Goal: Information Seeking & Learning: Learn about a topic

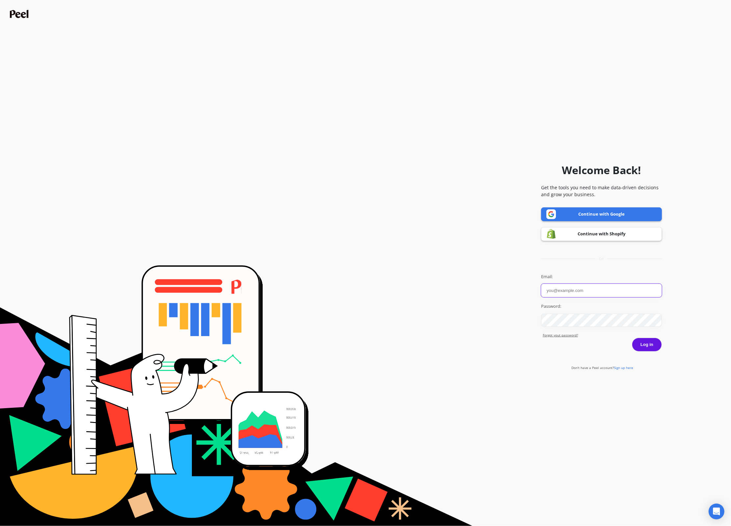
type input "j.pedersen@puori.com"
click at [642, 345] on button "Log in" at bounding box center [647, 345] width 30 height 14
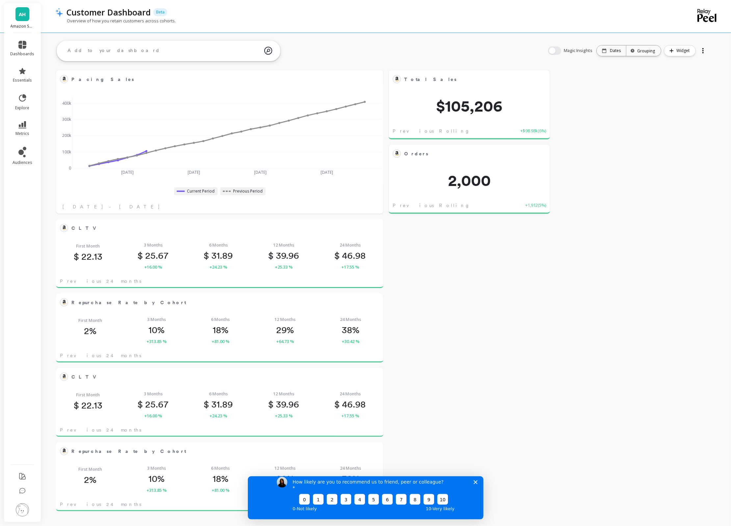
click at [615, 331] on div "Orders Edit Widget & Insights 2,000 Previous Rolling 7-day +1,912 ( 5% ) Total …" at bounding box center [386, 290] width 690 height 463
click at [477, 488] on div "How likely are you to recommend us to friend, peer or colleague? 0 1 2 3 4 5 6 …" at bounding box center [365, 494] width 236 height 49
click at [477, 484] on icon "Close survey" at bounding box center [475, 482] width 4 height 4
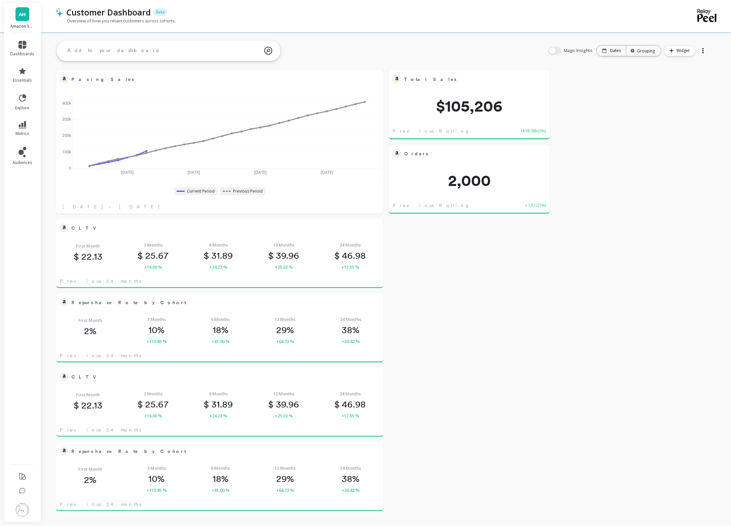
click at [22, 12] on span "AH" at bounding box center [22, 15] width 7 height 8
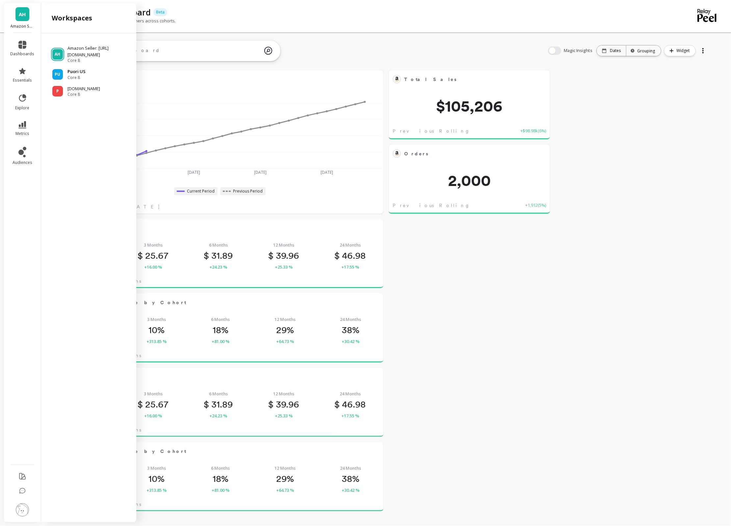
click at [80, 75] on p "Puori US" at bounding box center [76, 71] width 18 height 7
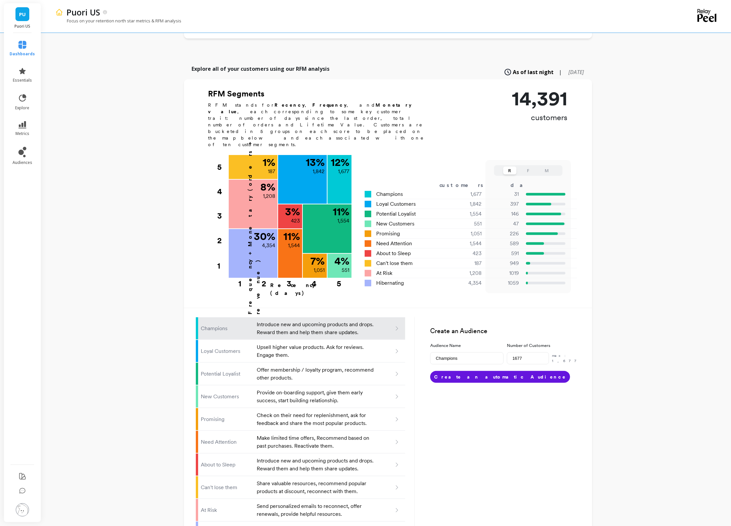
scroll to position [159, 0]
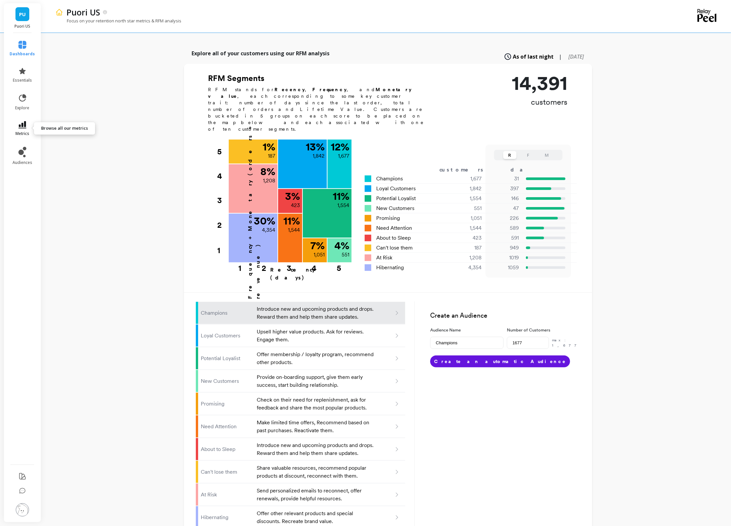
click at [23, 124] on icon at bounding box center [22, 124] width 8 height 7
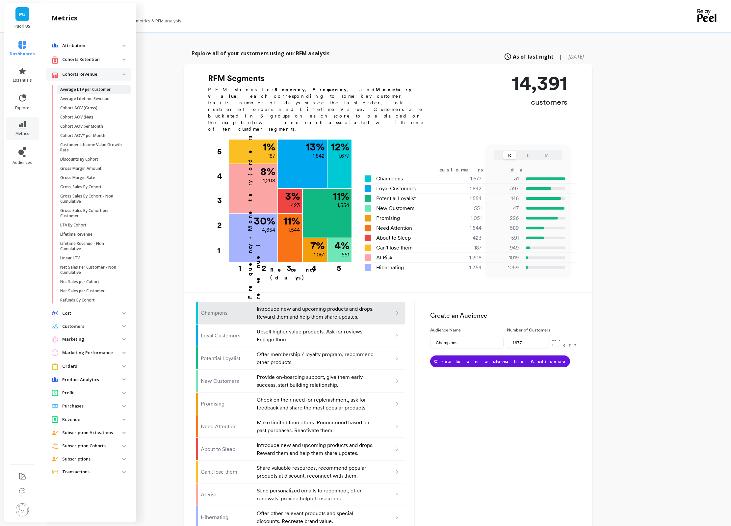
click at [81, 88] on p "Average LTV per Customer" at bounding box center [85, 89] width 50 height 5
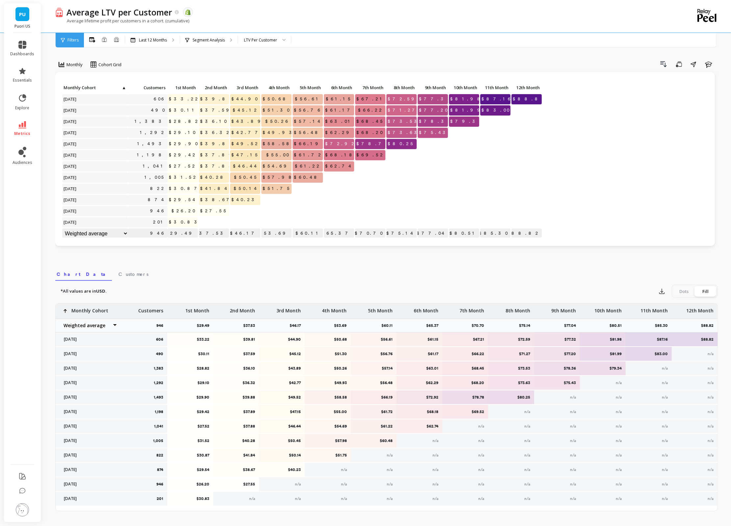
click at [25, 120] on li "metrics" at bounding box center [23, 128] width 32 height 23
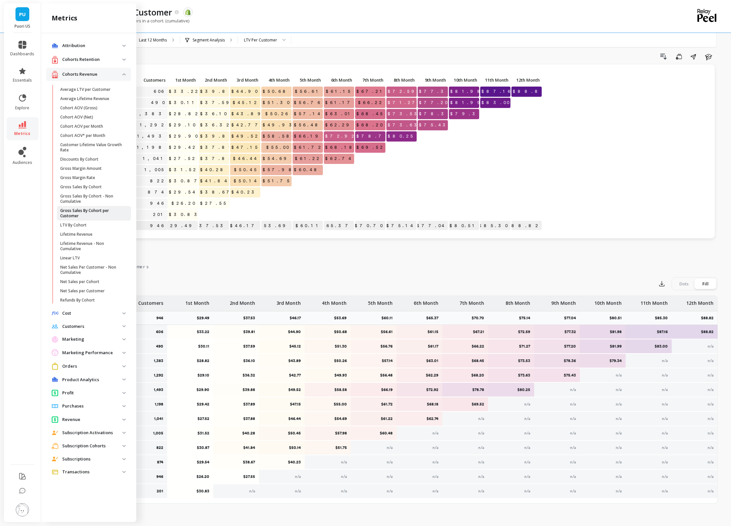
scroll to position [11, 0]
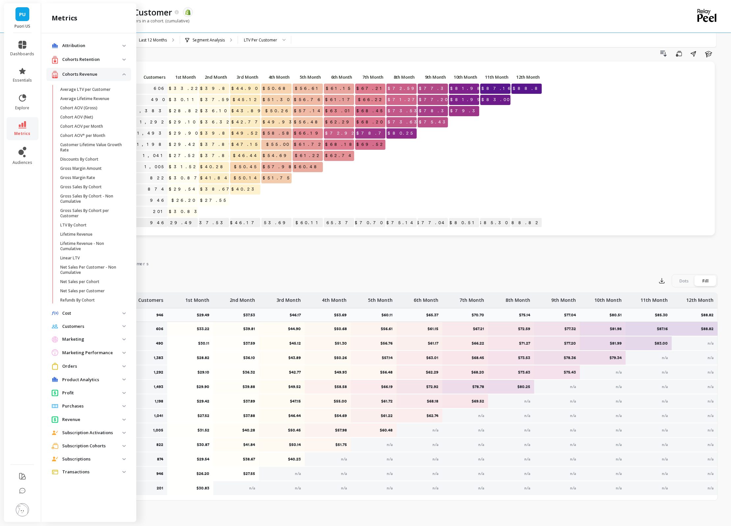
click at [121, 58] on p "Cohorts Retention" at bounding box center [92, 59] width 60 height 7
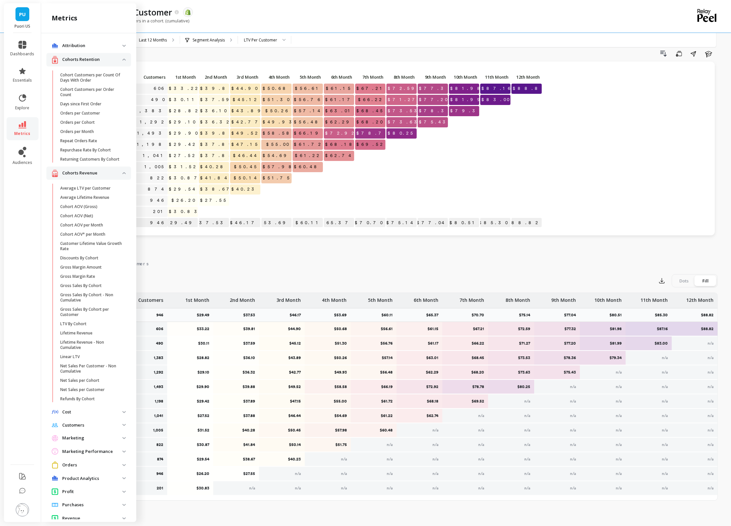
click at [125, 60] on img at bounding box center [123, 60] width 3 height 2
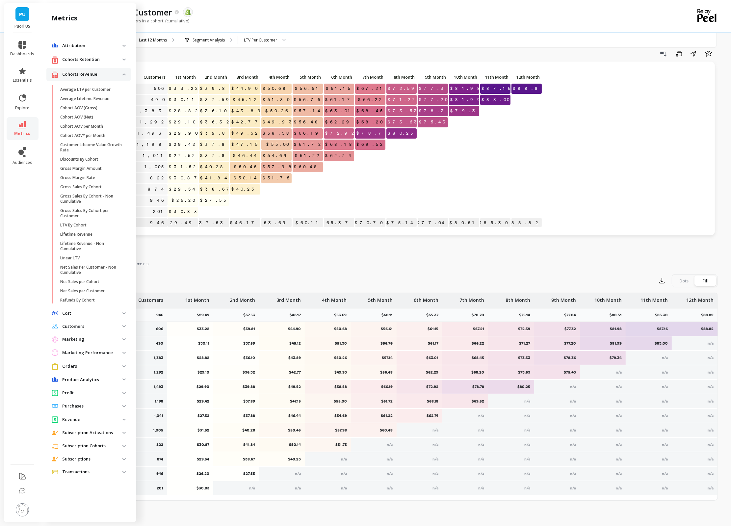
click at [124, 325] on img at bounding box center [123, 326] width 3 height 2
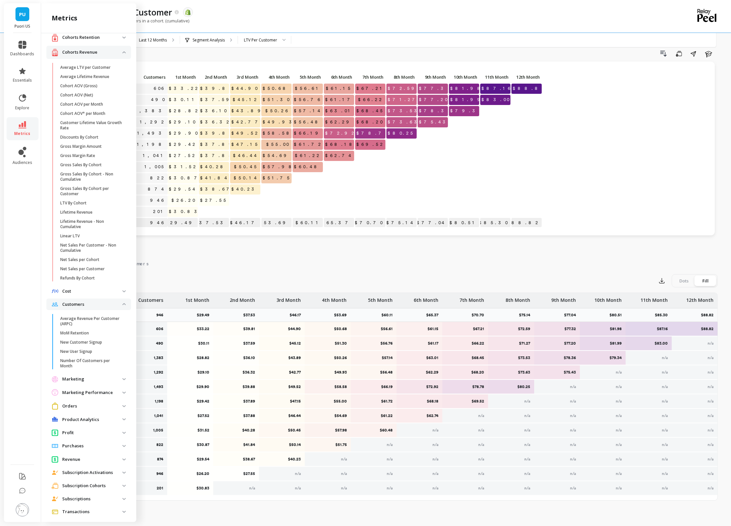
scroll to position [23, 0]
click at [124, 484] on img at bounding box center [123, 485] width 3 height 2
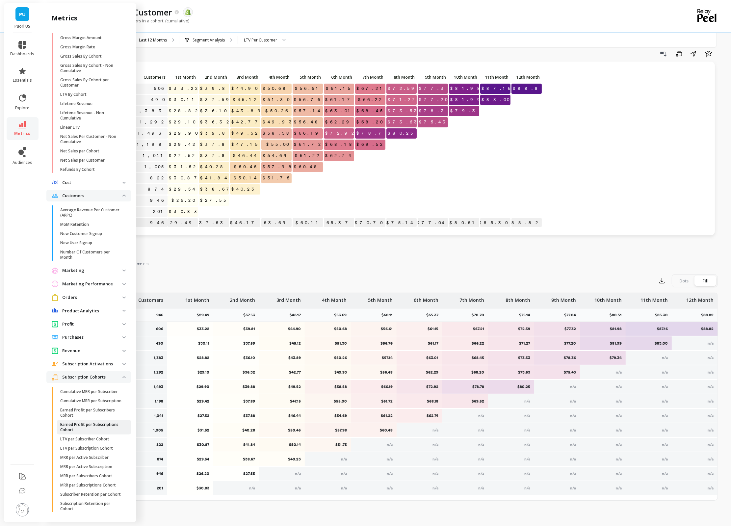
scroll to position [133, 0]
click at [88, 360] on p "Subscription Activations" at bounding box center [92, 362] width 60 height 7
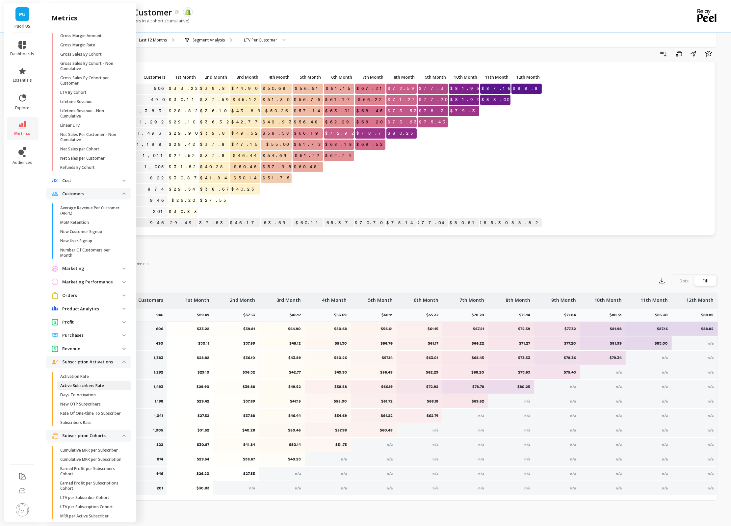
click at [83, 385] on p "Active Subscribers Rate" at bounding box center [82, 385] width 44 height 5
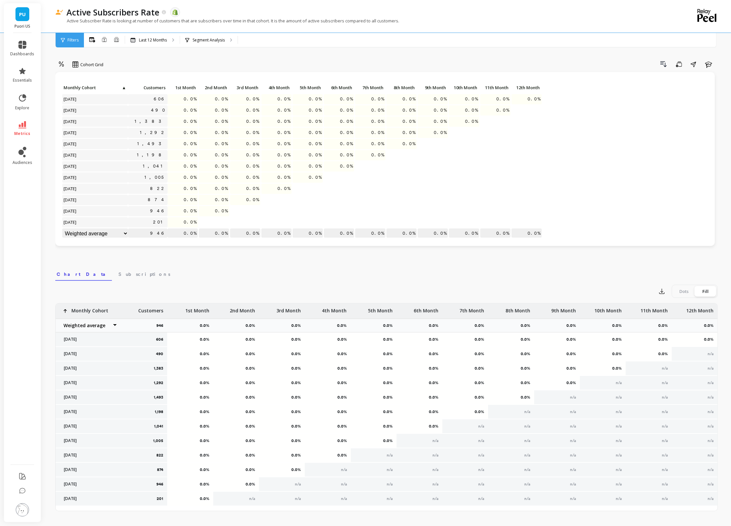
scroll to position [0, 0]
click at [22, 13] on span "PU" at bounding box center [22, 15] width 7 height 8
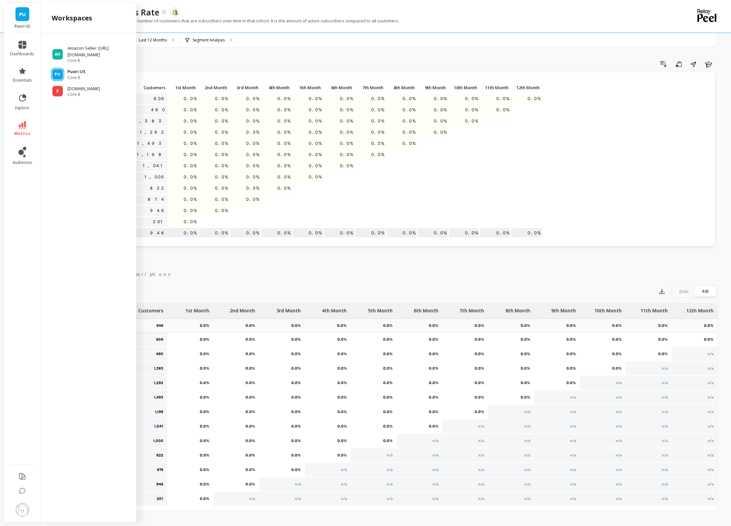
click at [69, 75] on p "Puori US" at bounding box center [76, 71] width 18 height 7
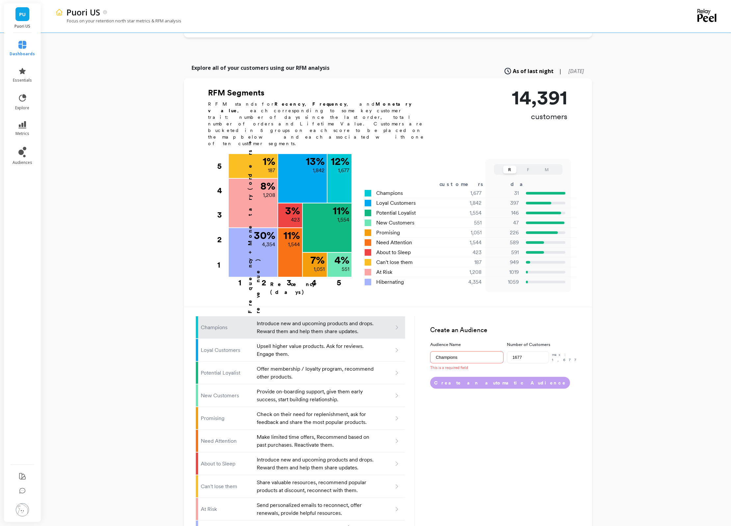
scroll to position [145, 0]
click at [20, 75] on link "essentials" at bounding box center [22, 75] width 25 height 16
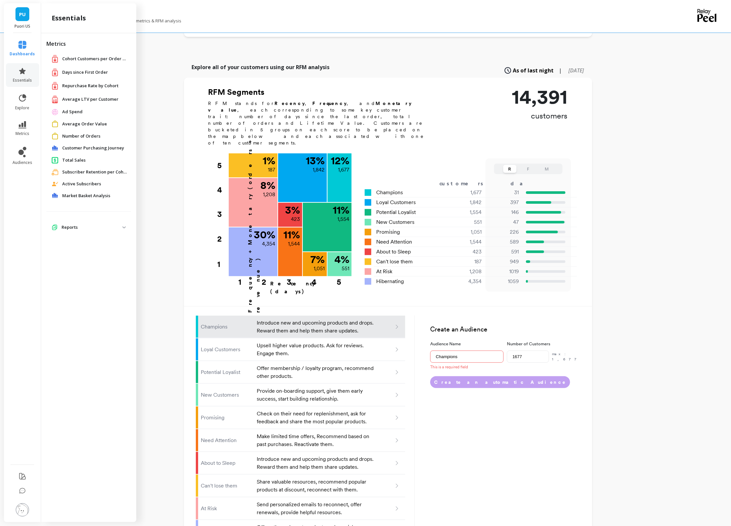
click at [87, 98] on span "Average LTV per Customer" at bounding box center [90, 99] width 56 height 7
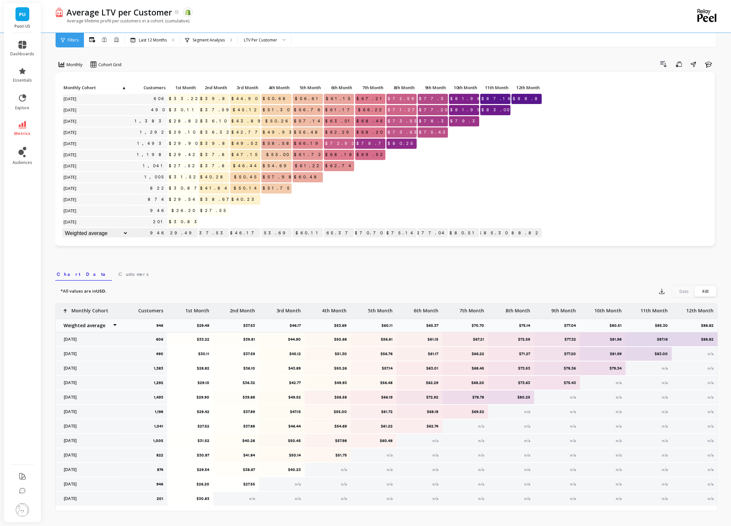
scroll to position [11, 0]
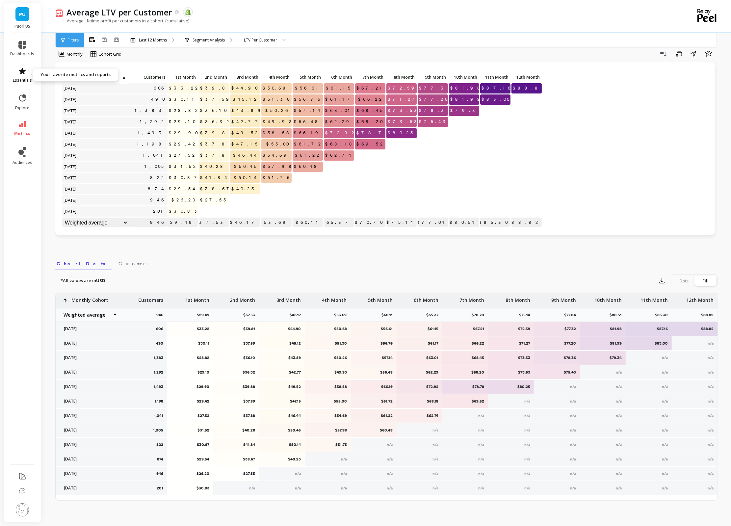
click at [21, 75] on link "essentials" at bounding box center [23, 75] width 24 height 16
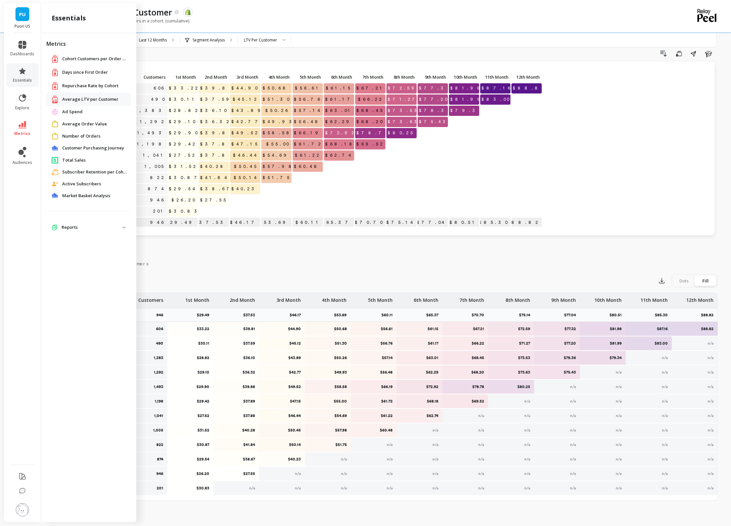
click at [74, 83] on span "Repurchase Rate by Cohort" at bounding box center [90, 86] width 56 height 7
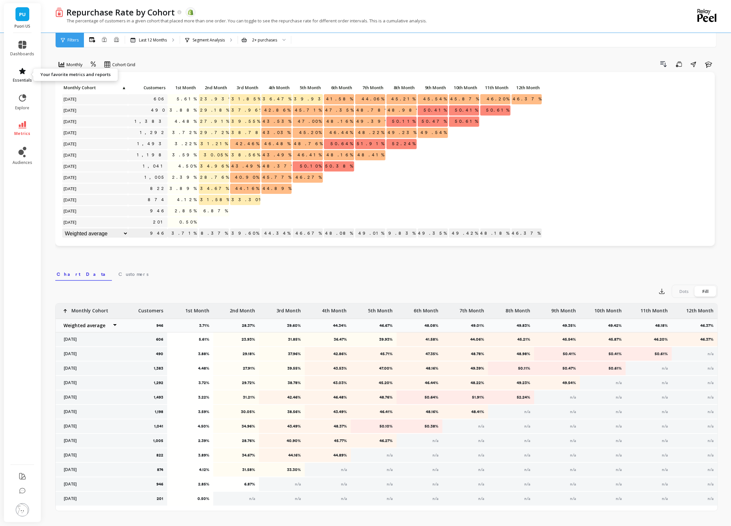
click at [23, 78] on span "essentials" at bounding box center [22, 80] width 19 height 5
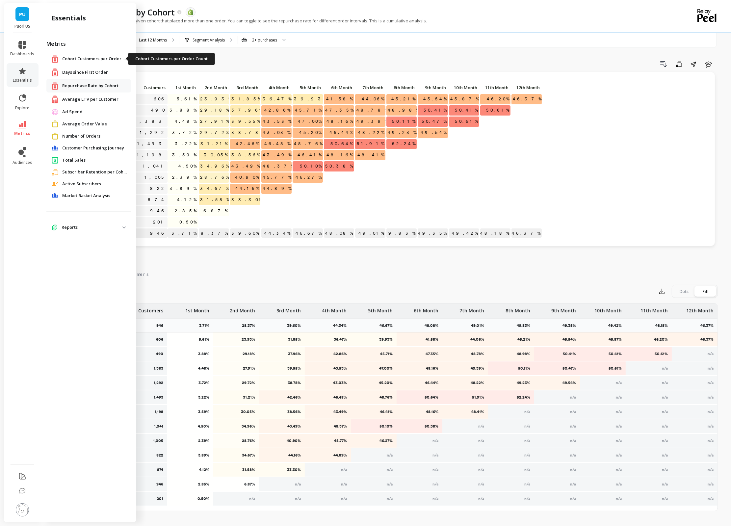
click at [91, 58] on span "Cohort Customers per Order Count" at bounding box center [95, 59] width 66 height 7
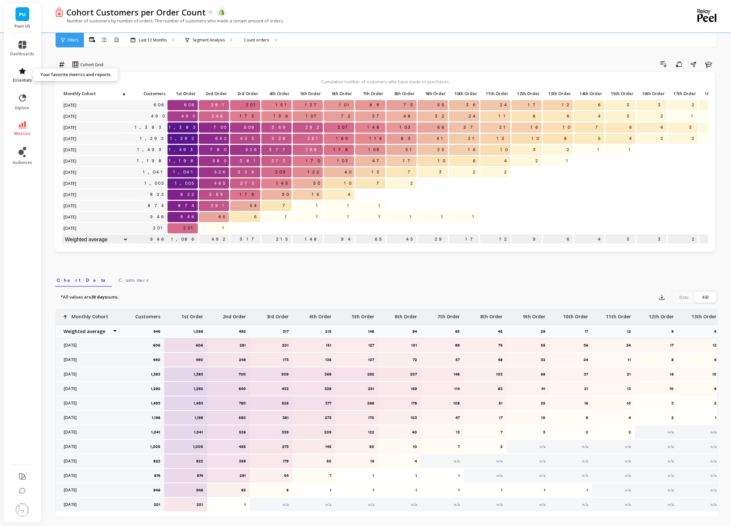
click at [21, 76] on link "essentials" at bounding box center [23, 75] width 24 height 16
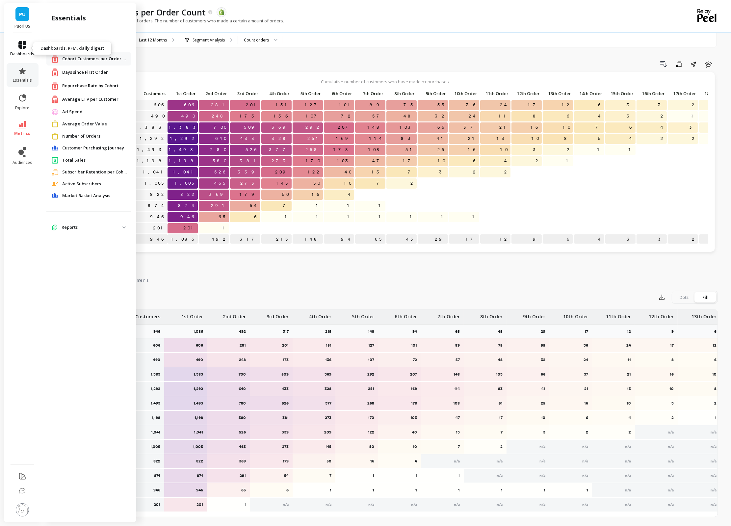
click at [23, 51] on span "dashboards" at bounding box center [23, 53] width 24 height 5
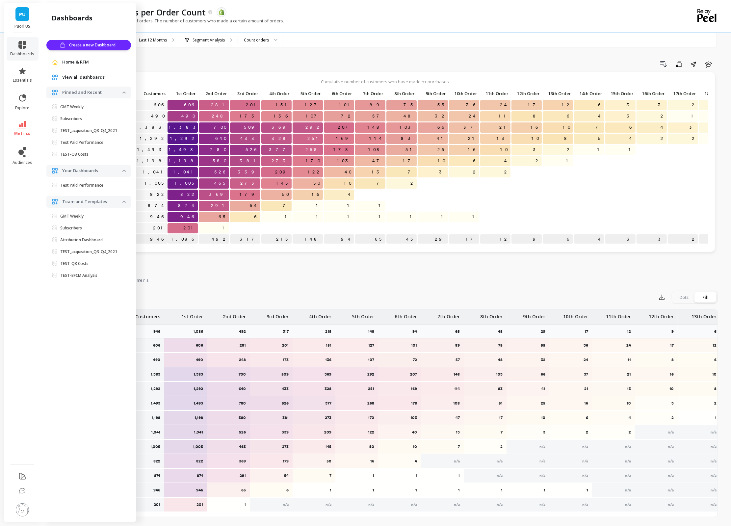
click at [95, 77] on span "View all dashboards" at bounding box center [83, 77] width 42 height 7
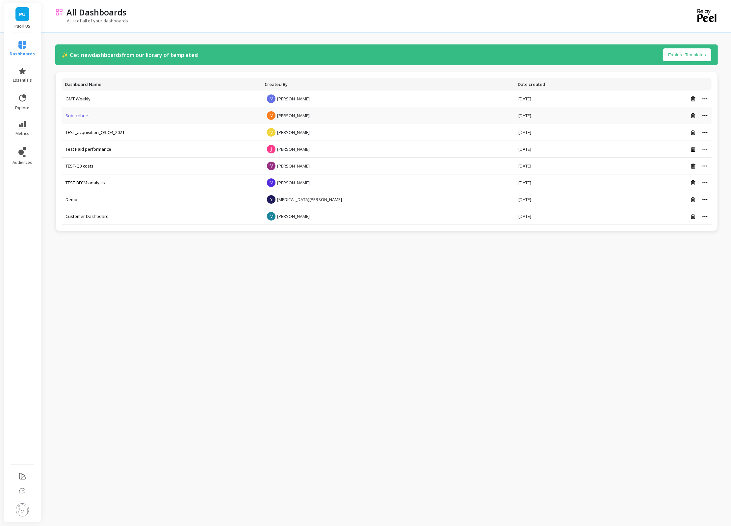
click at [78, 115] on link "Subscribers" at bounding box center [77, 116] width 24 height 6
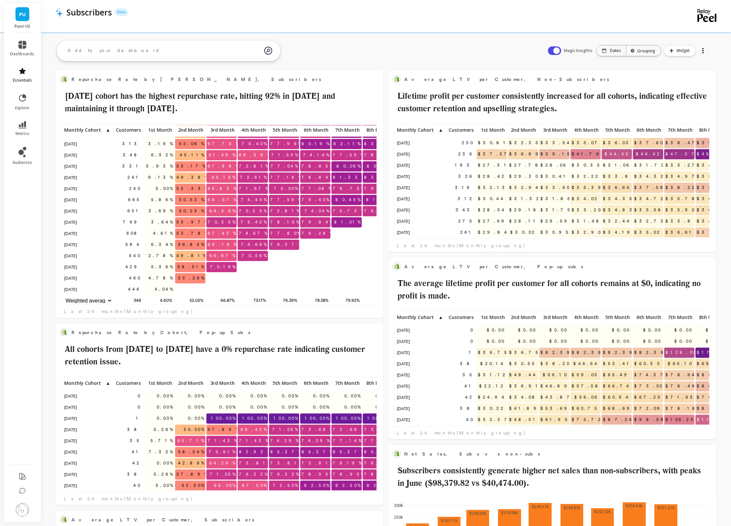
scroll to position [115, 313]
